Goal: Task Accomplishment & Management: Use online tool/utility

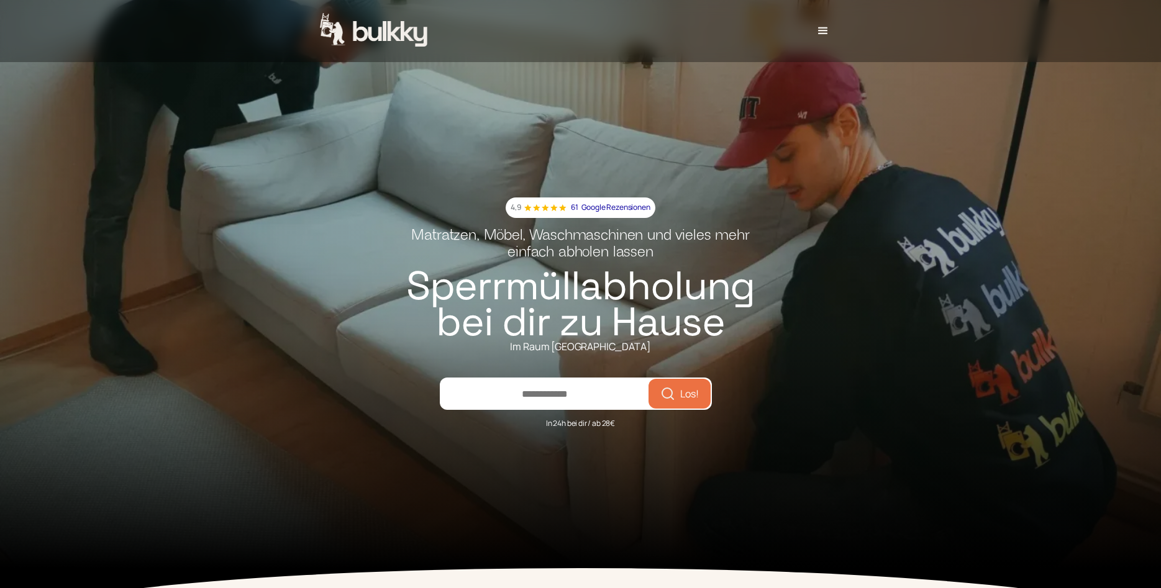
click at [546, 393] on input "number" at bounding box center [544, 394] width 207 height 30
type input "*****"
click at [686, 393] on span "Los!" at bounding box center [689, 394] width 19 height 10
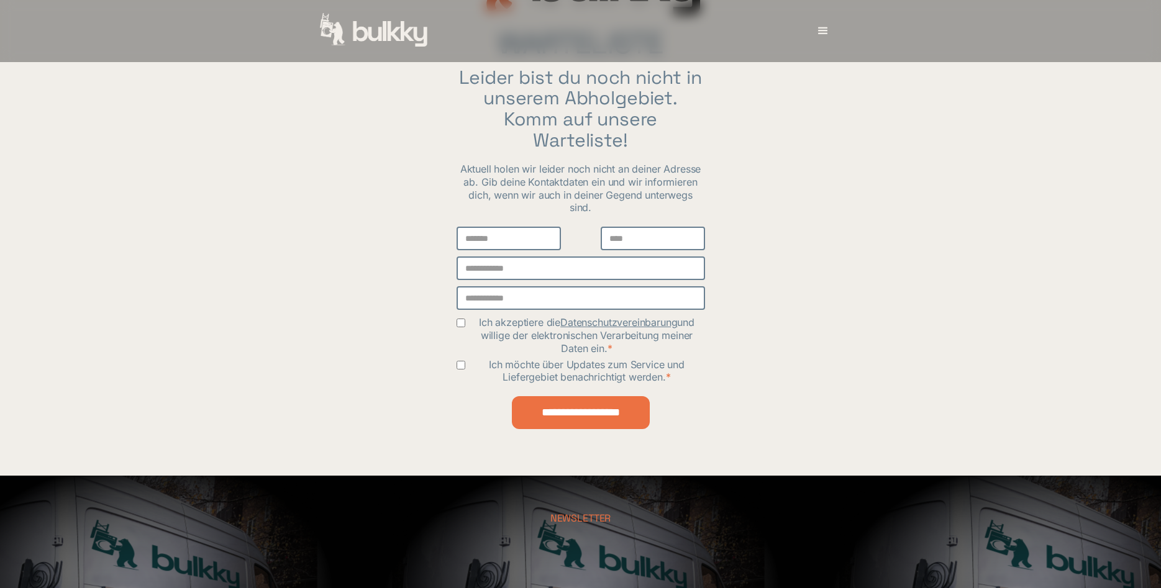
scroll to position [190, 0]
